Goal: Information Seeking & Learning: Learn about a topic

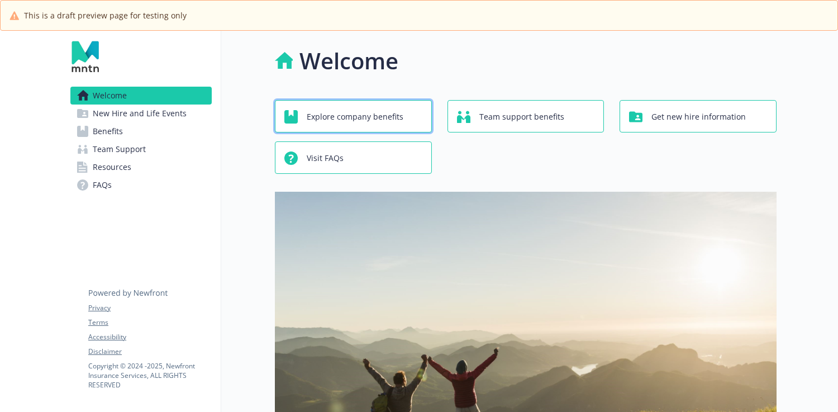
click at [389, 118] on span "Explore company benefits" at bounding box center [355, 116] width 97 height 21
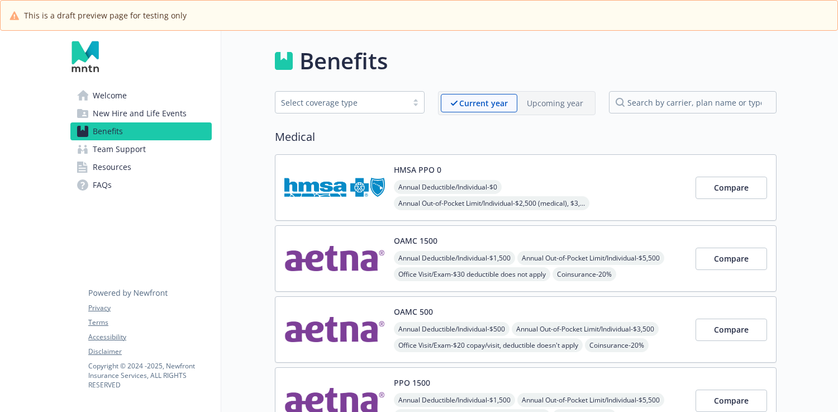
click at [163, 152] on link "Team Support" at bounding box center [140, 149] width 141 height 18
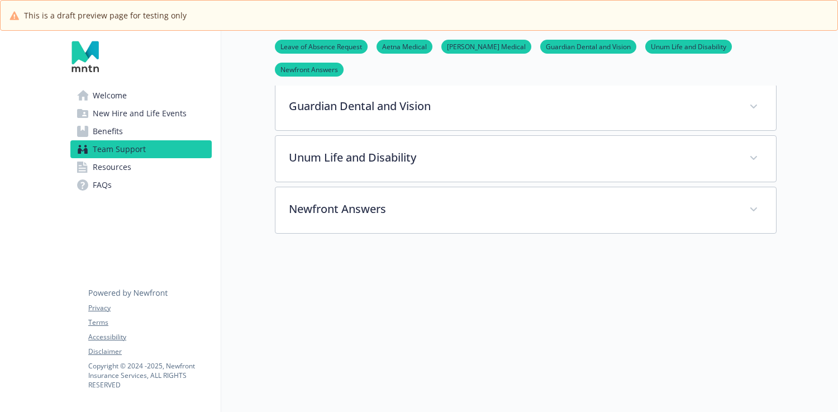
scroll to position [492, 0]
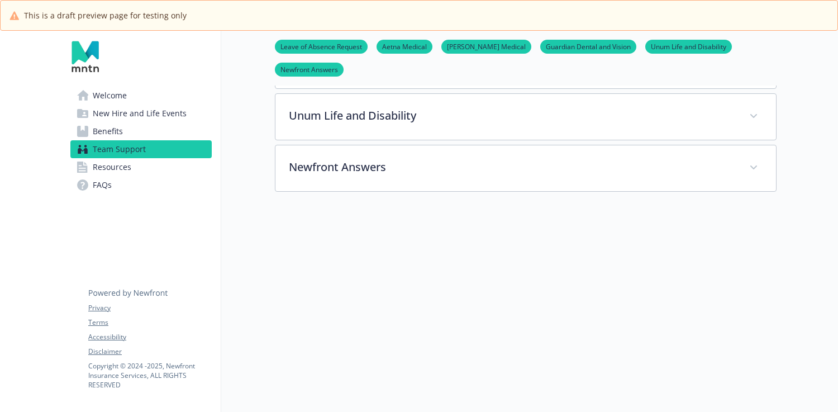
click at [142, 98] on link "Welcome" at bounding box center [140, 96] width 141 height 18
